Goal: Transaction & Acquisition: Purchase product/service

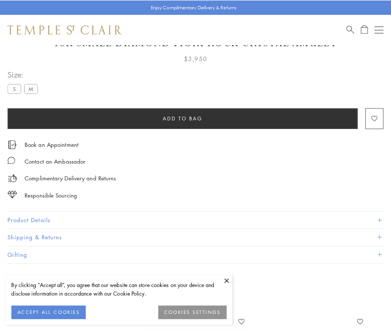
scroll to position [38, 0]
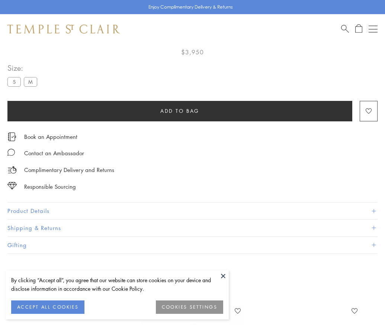
click at [180, 111] on span "Add to bag" at bounding box center [179, 111] width 39 height 8
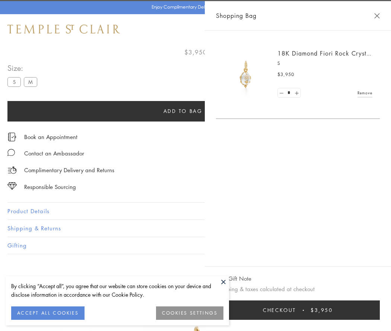
click at [316, 310] on button "Checkout $3,950" at bounding box center [298, 309] width 164 height 19
